Goal: Task Accomplishment & Management: Manage account settings

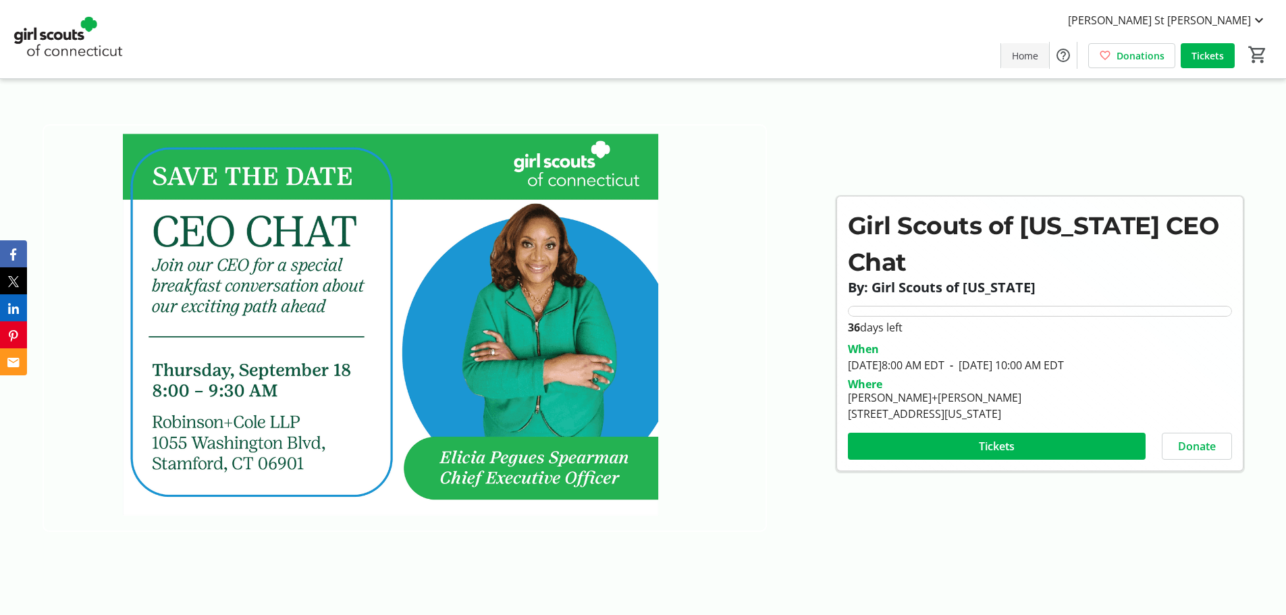
click at [1024, 55] on span "Home" at bounding box center [1025, 56] width 26 height 14
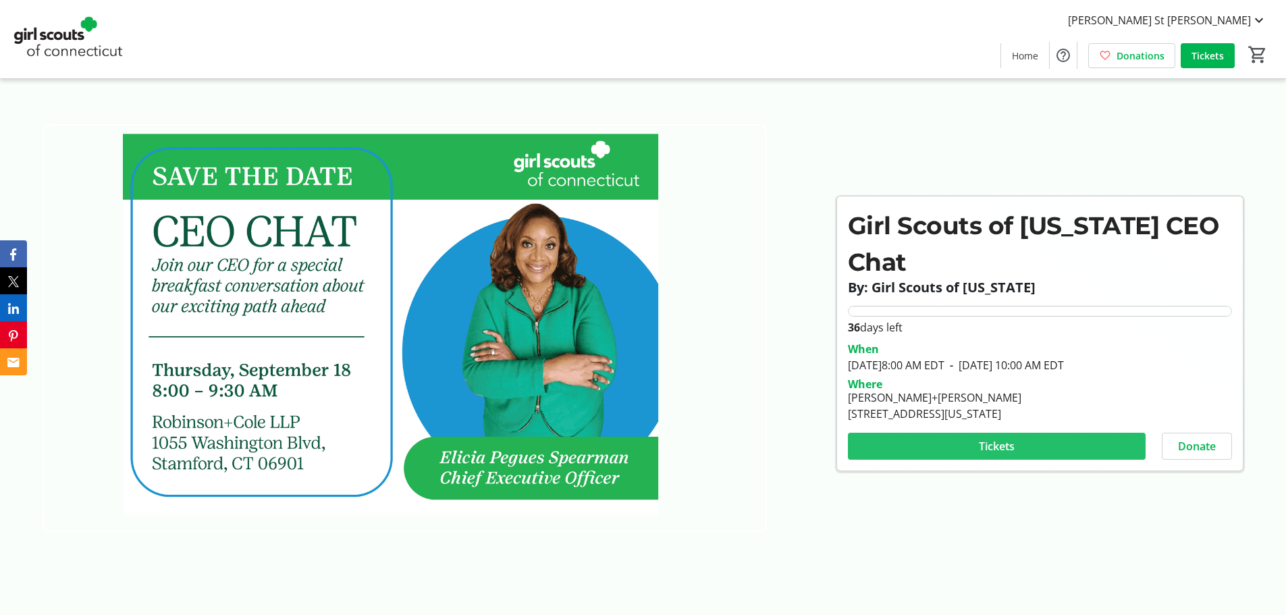
click at [1097, 451] on span at bounding box center [997, 446] width 298 height 32
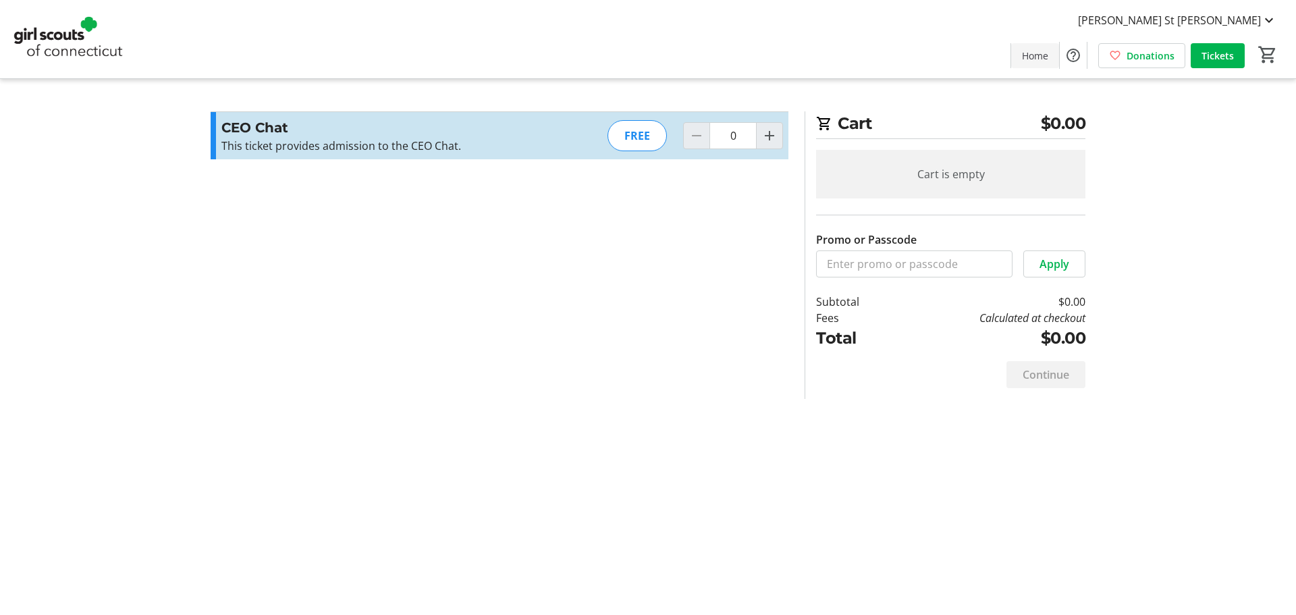
click at [1030, 51] on span "Home" at bounding box center [1035, 56] width 26 height 14
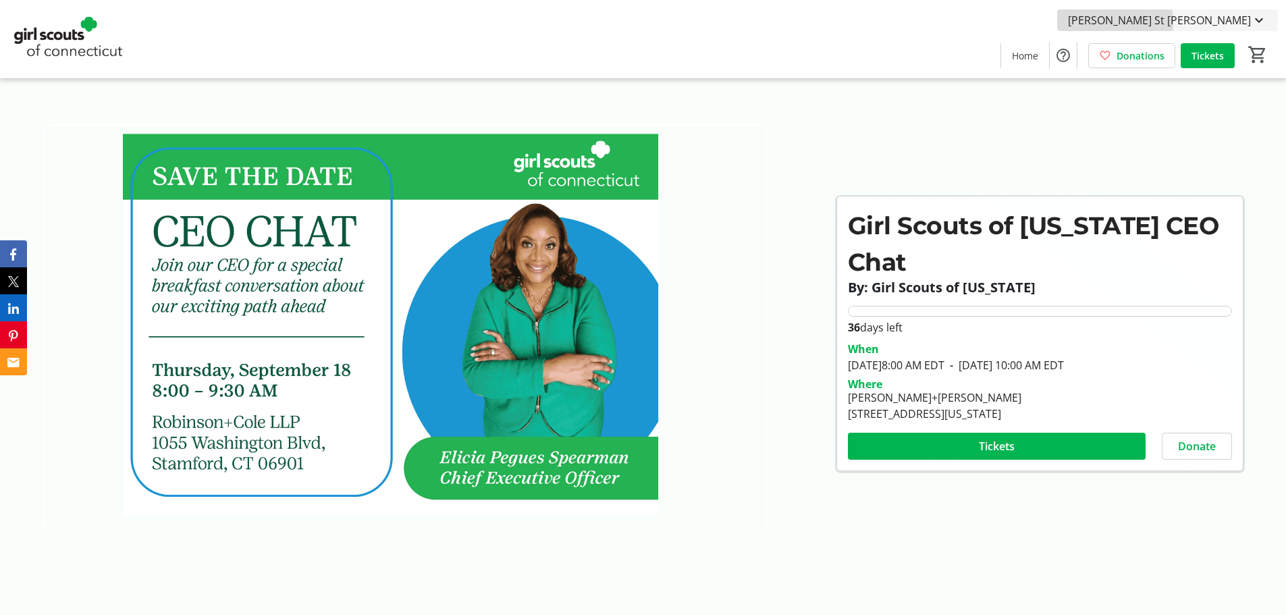
click at [1206, 23] on span "Morgan St John" at bounding box center [1159, 20] width 183 height 16
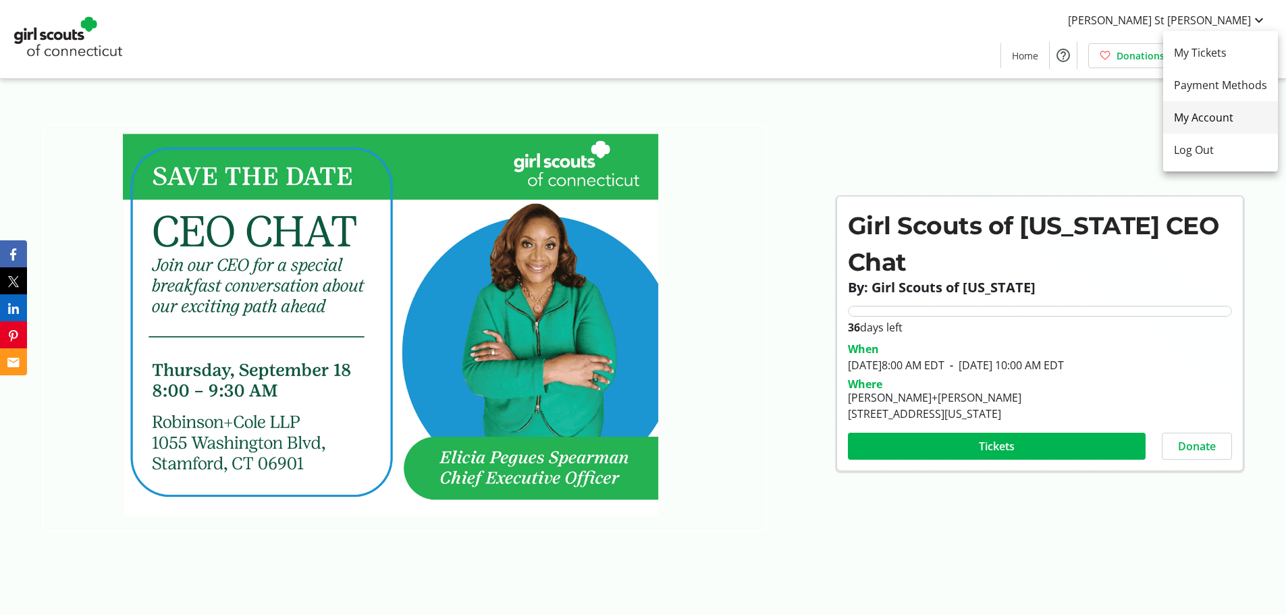
click at [1194, 122] on span "My Account" at bounding box center [1220, 117] width 93 height 16
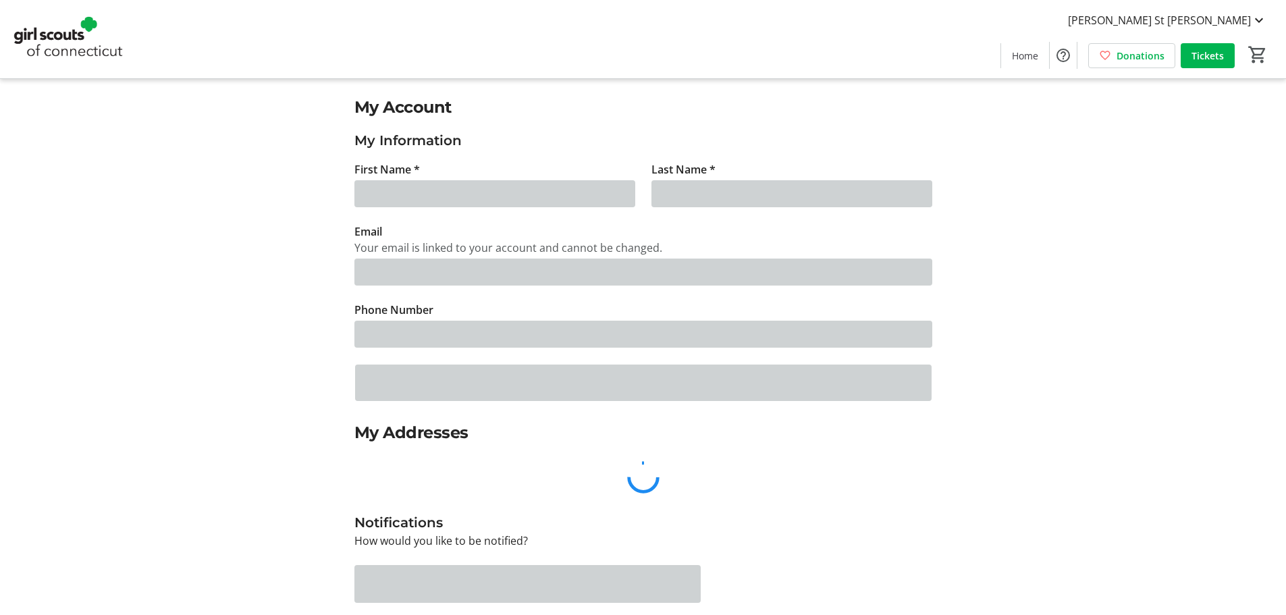
type input "Morgan"
type input "St John"
type input "mstjohn@gsofct.org"
type input "(203) 687-6618"
